Goal: Book appointment/travel/reservation

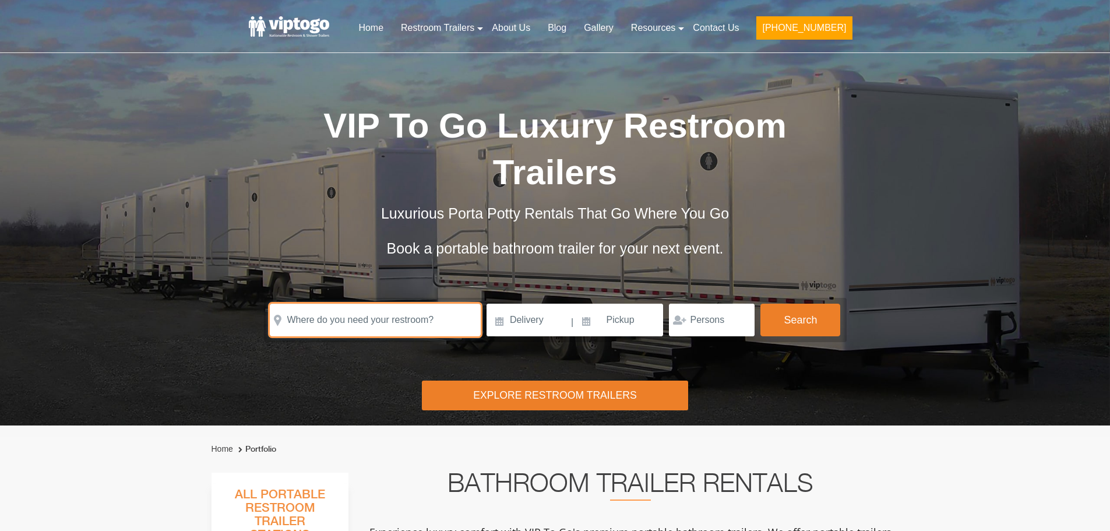
click at [377, 315] on input "text" at bounding box center [375, 319] width 211 height 33
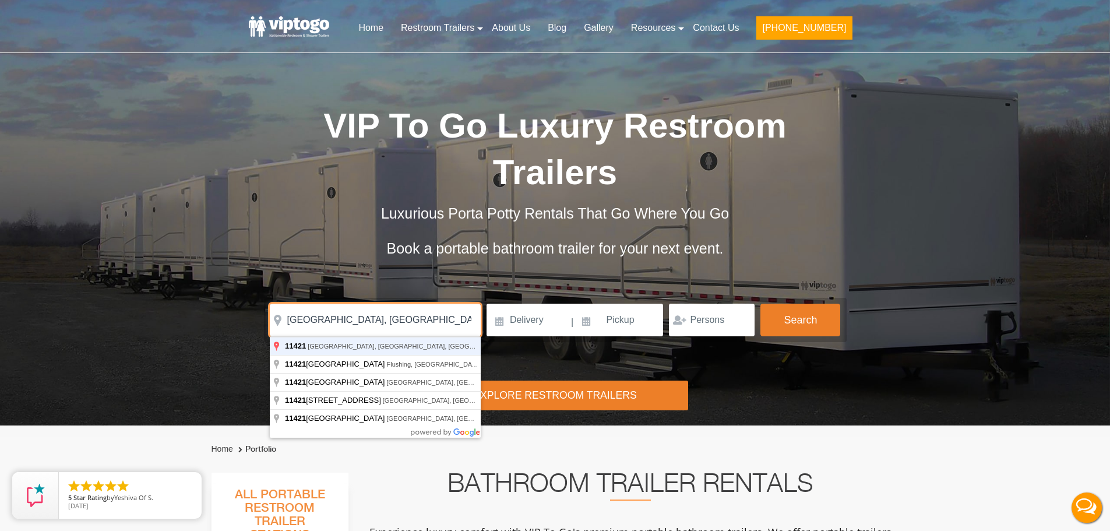
type input "[GEOGRAPHIC_DATA], [GEOGRAPHIC_DATA]"
click button "autobtn" at bounding box center [0, 0] width 0 height 0
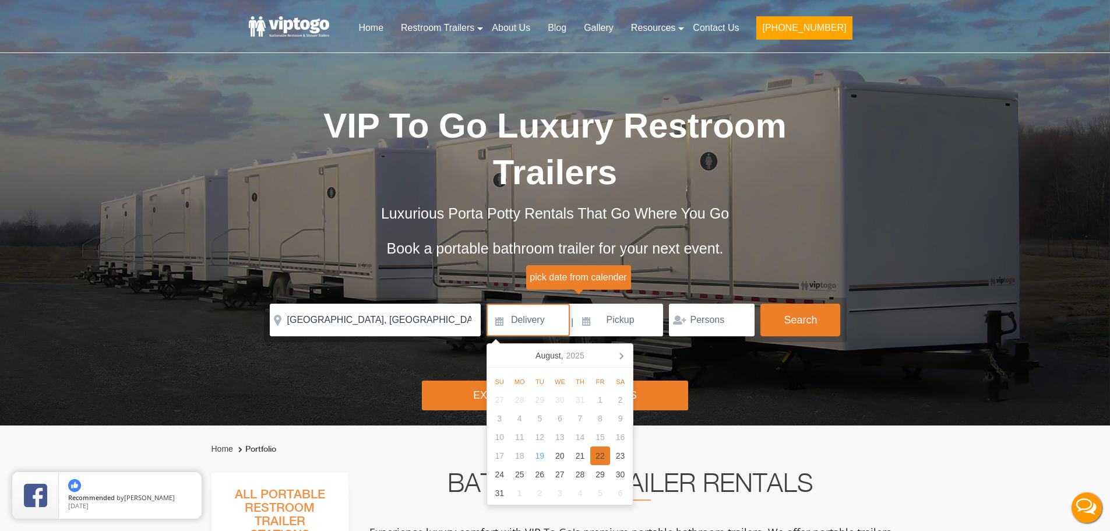
click at [596, 457] on div "22" at bounding box center [600, 455] width 20 height 19
type input "[DATE]"
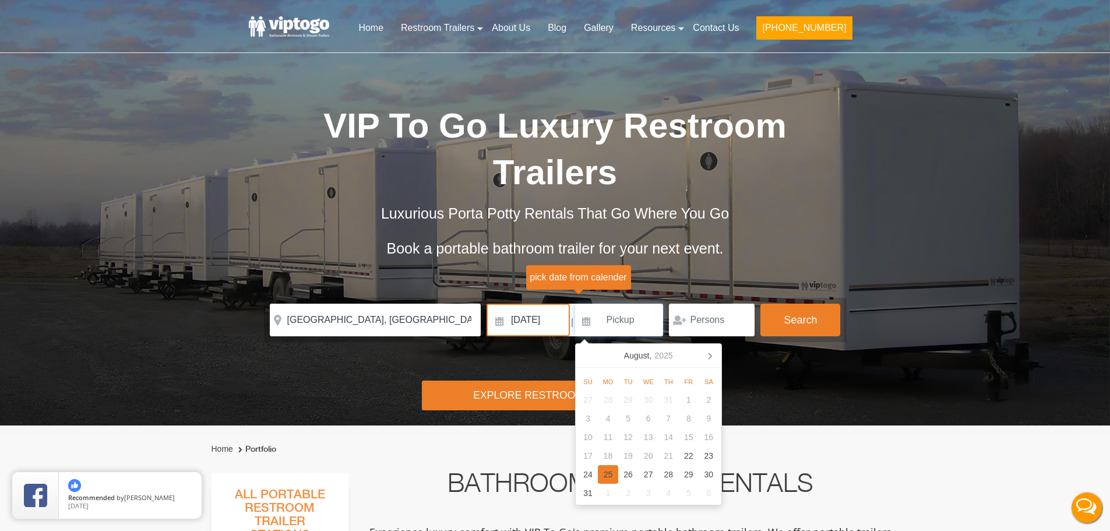
click at [609, 475] on div "25" at bounding box center [608, 474] width 20 height 19
type input "[DATE]"
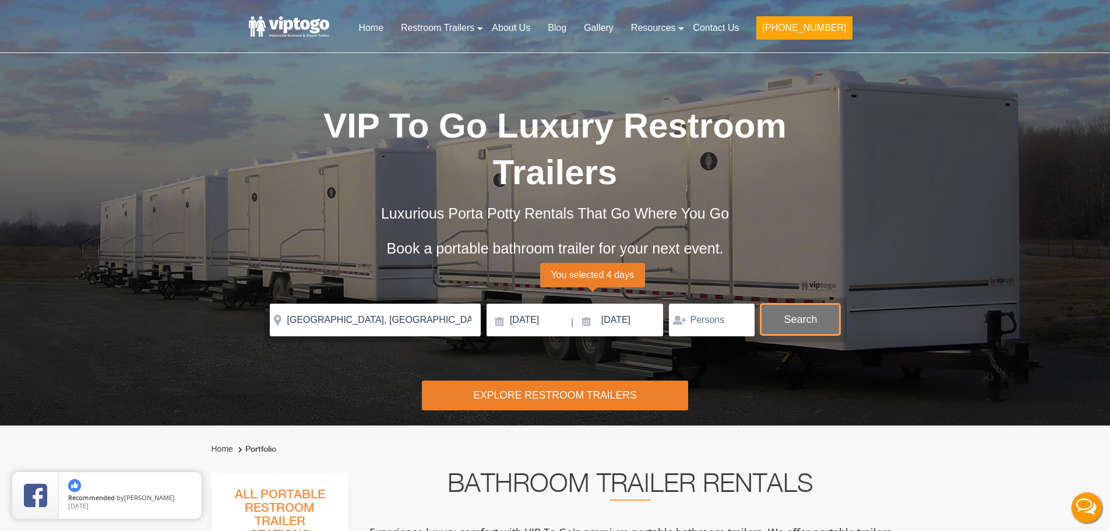
click at [783, 328] on button "Search" at bounding box center [800, 318] width 80 height 31
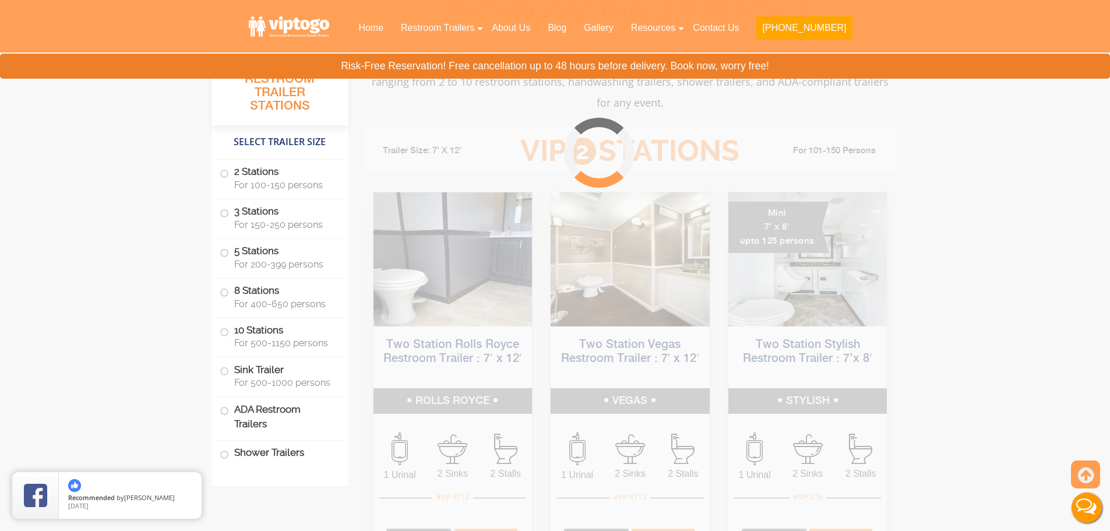
scroll to position [472, 0]
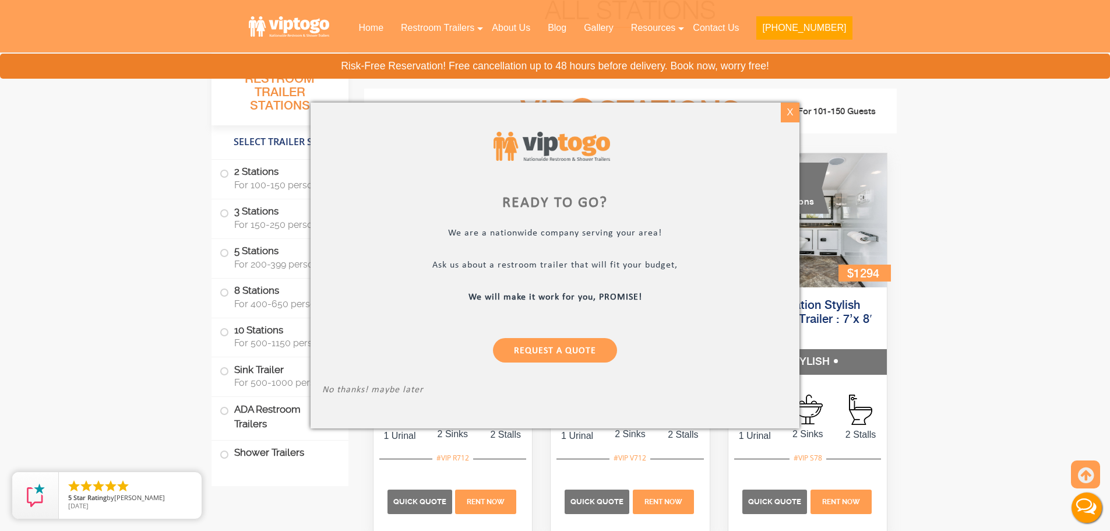
click at [792, 114] on div "X" at bounding box center [790, 113] width 18 height 20
